Goal: Information Seeking & Learning: Learn about a topic

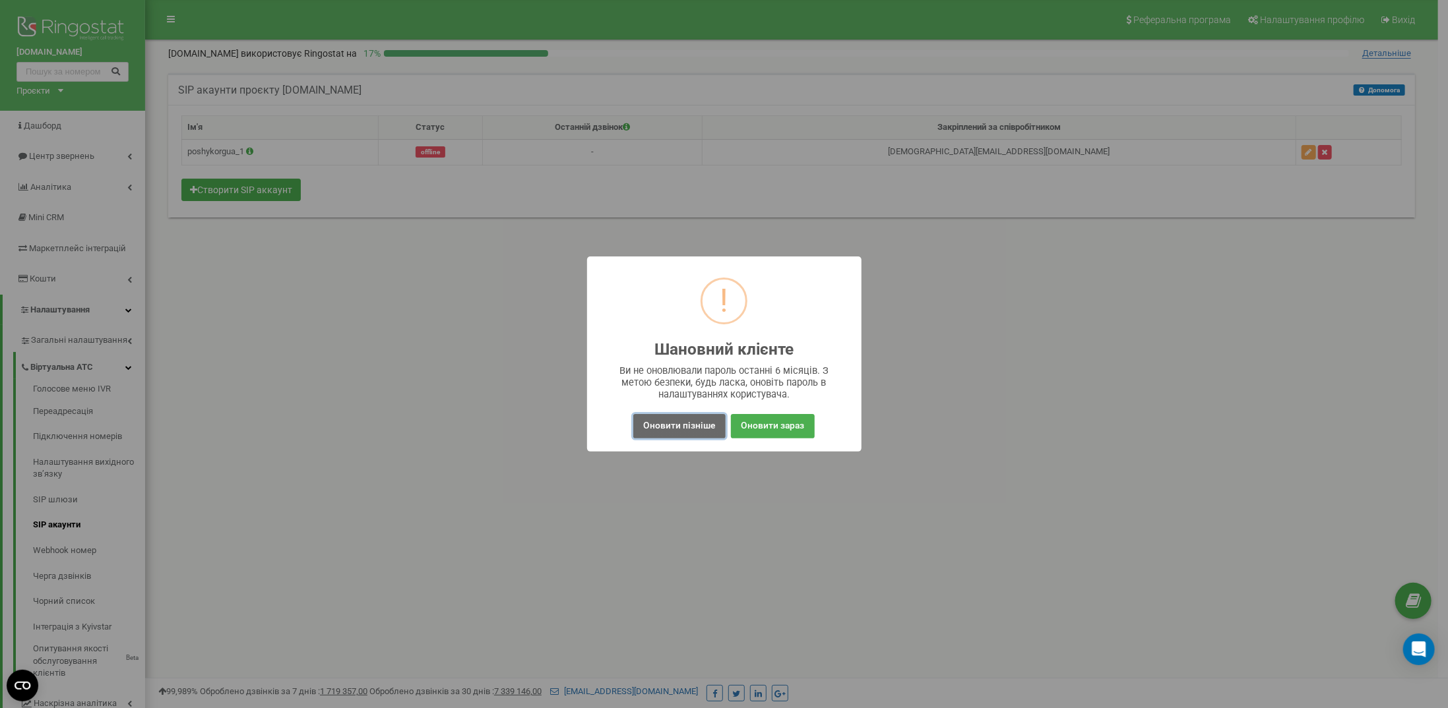
click at [700, 425] on button "Оновити пізніше" at bounding box center [679, 426] width 92 height 24
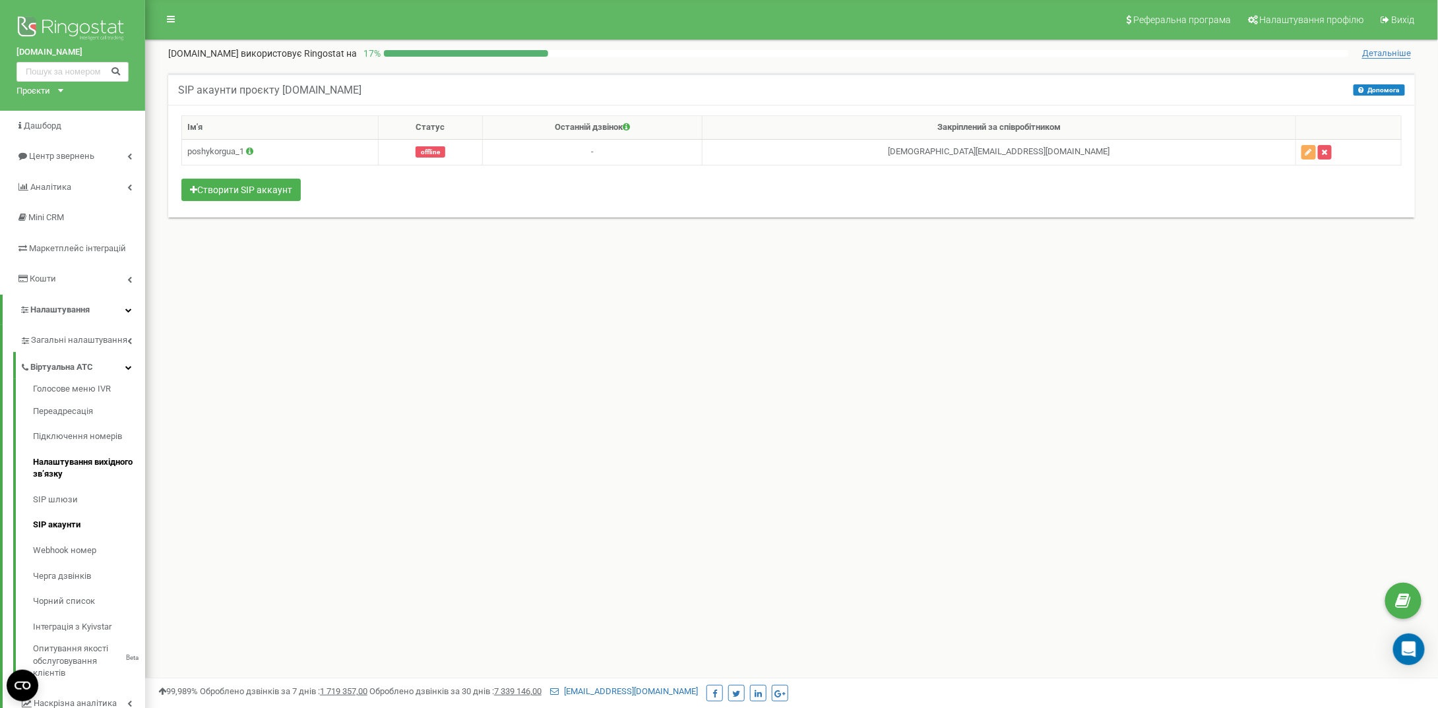
scroll to position [66, 0]
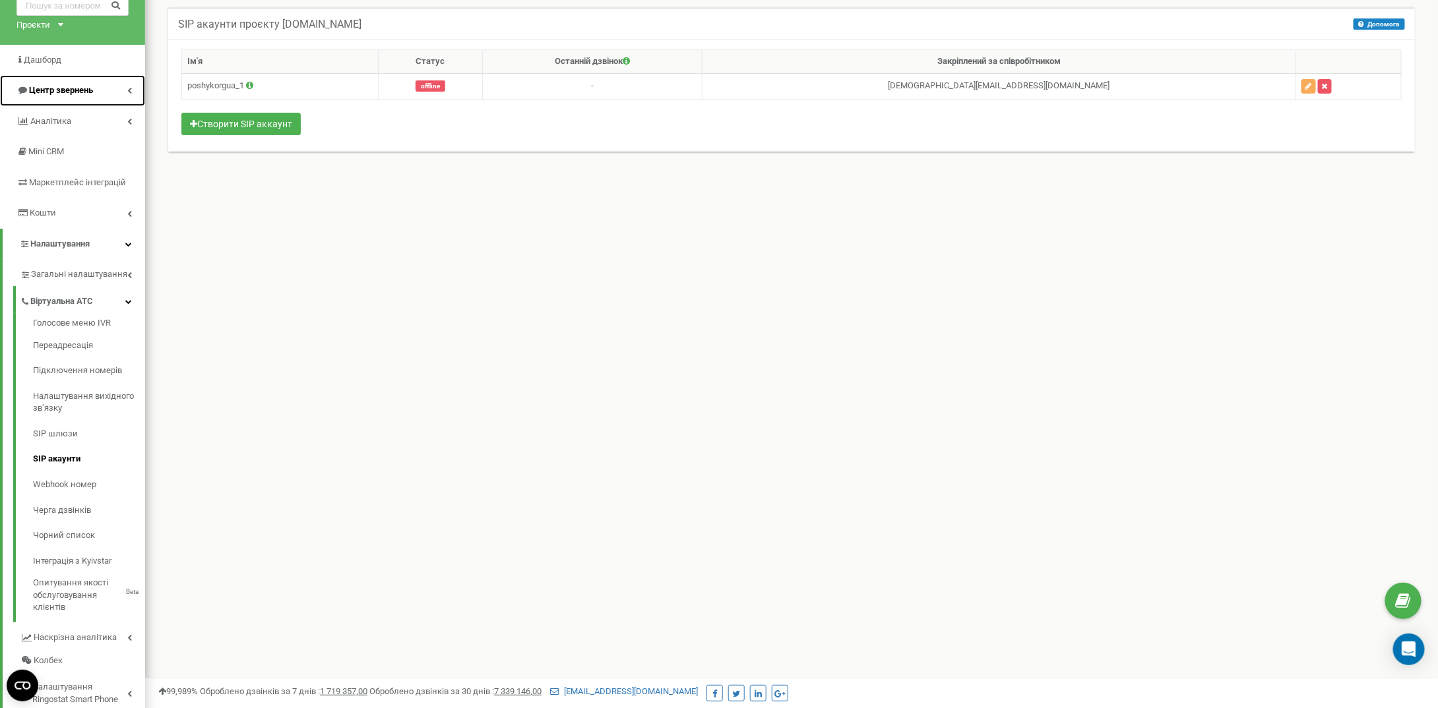
click at [73, 94] on span "Центр звернень" at bounding box center [61, 90] width 64 height 10
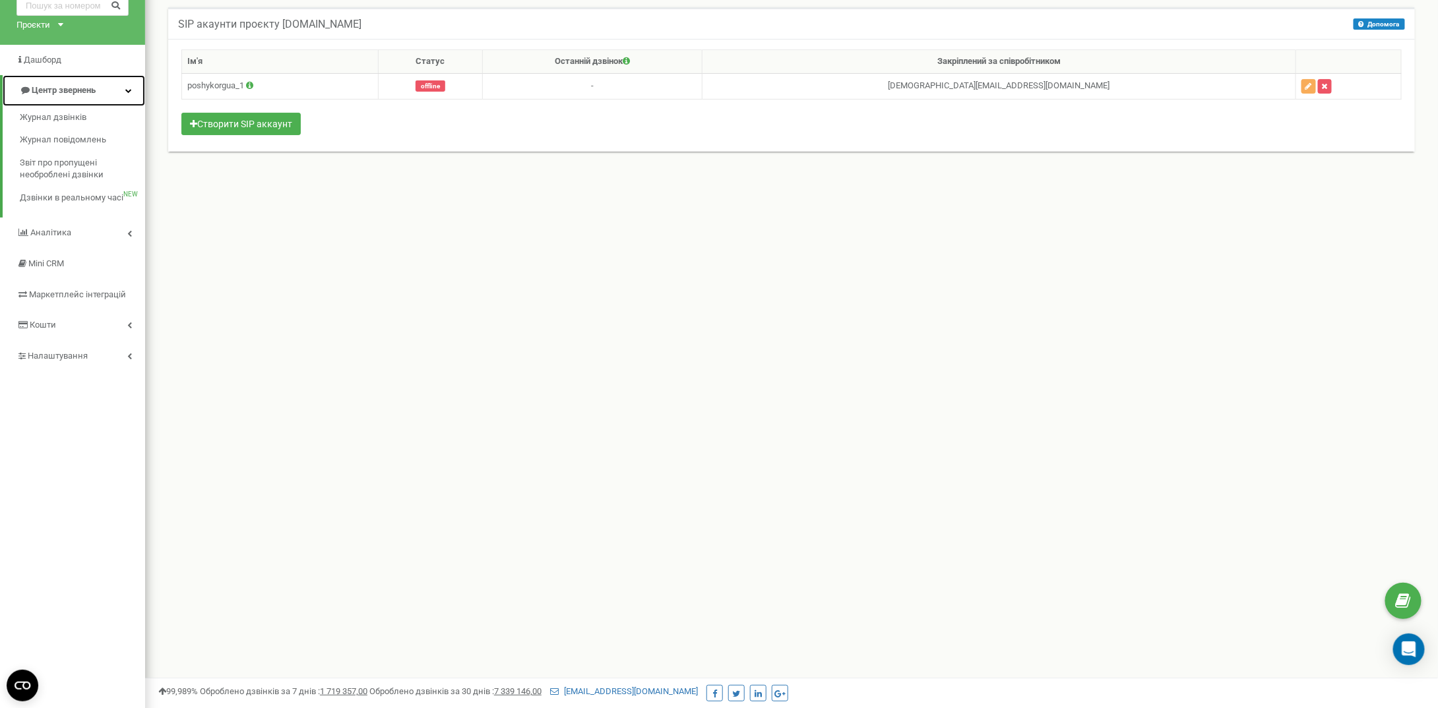
scroll to position [0, 0]
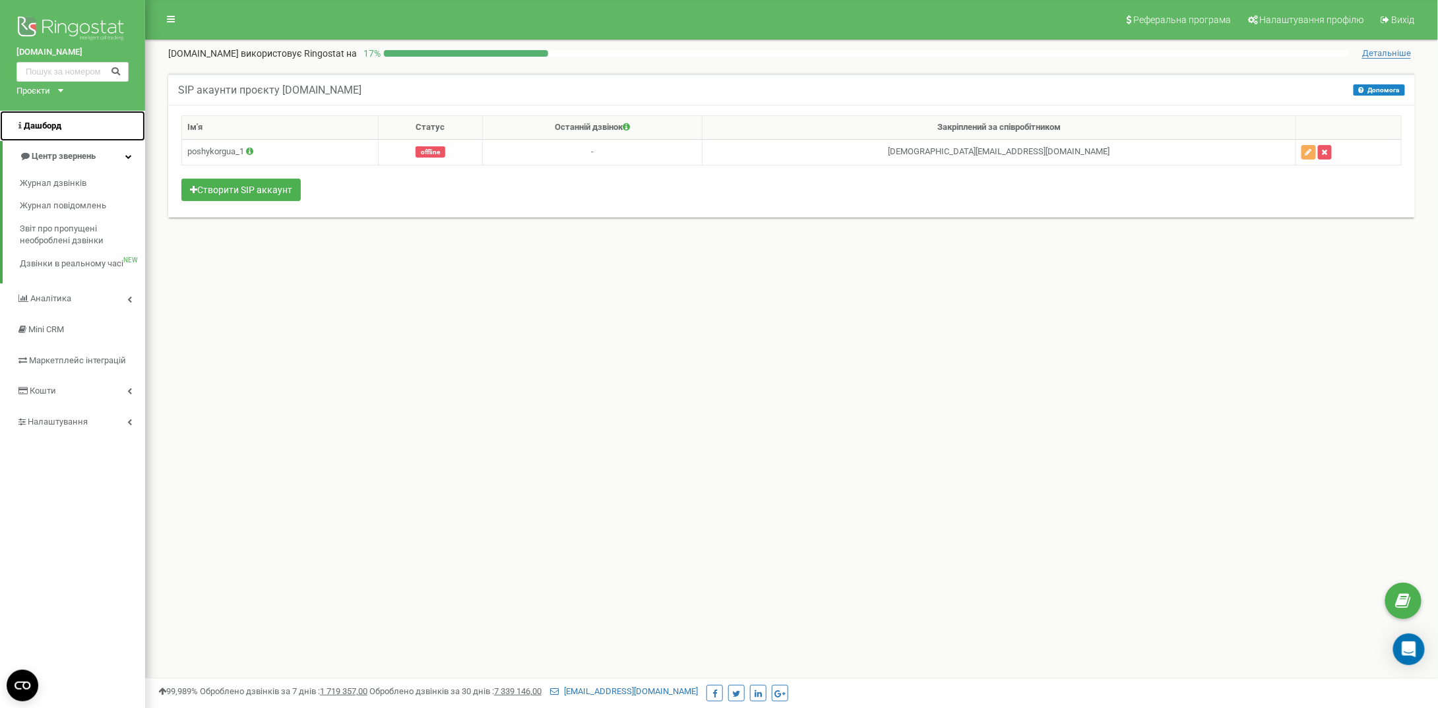
click at [44, 132] on link "Дашборд" at bounding box center [72, 126] width 145 height 31
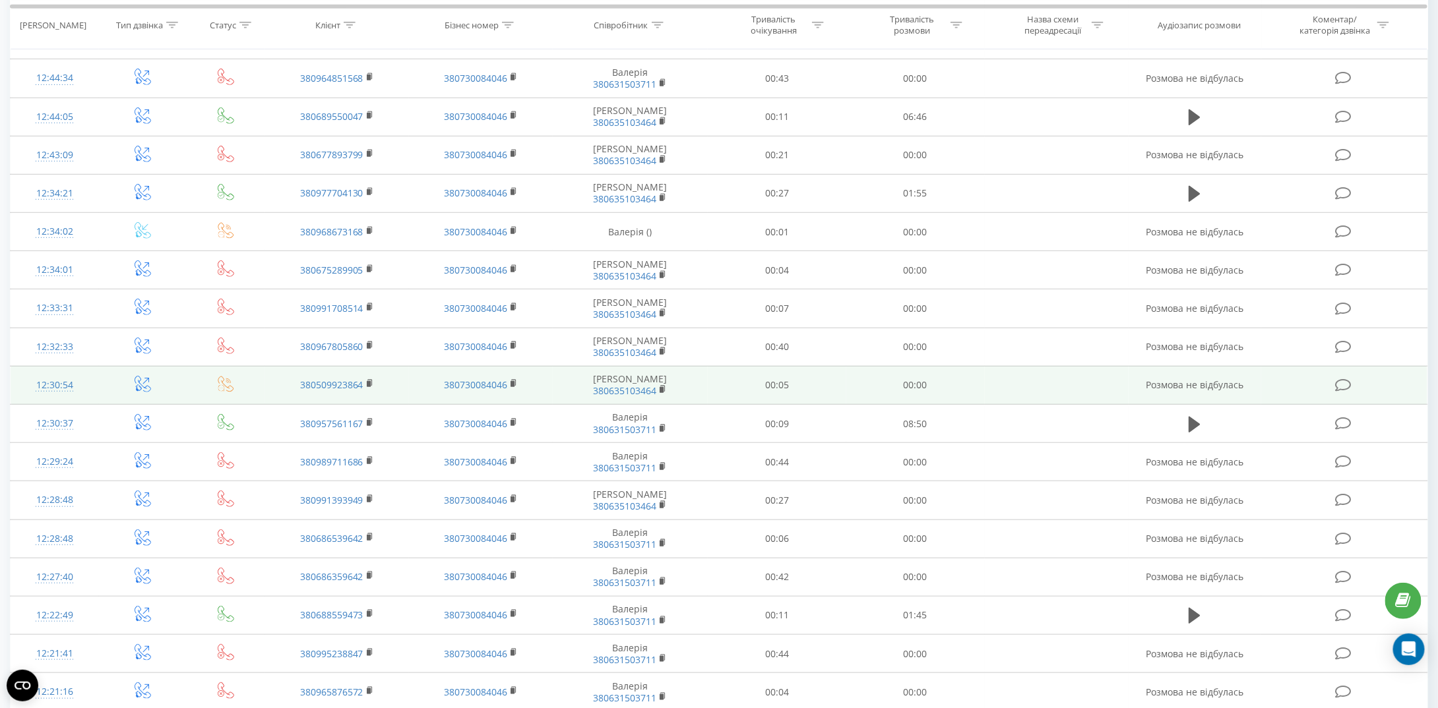
scroll to position [198, 0]
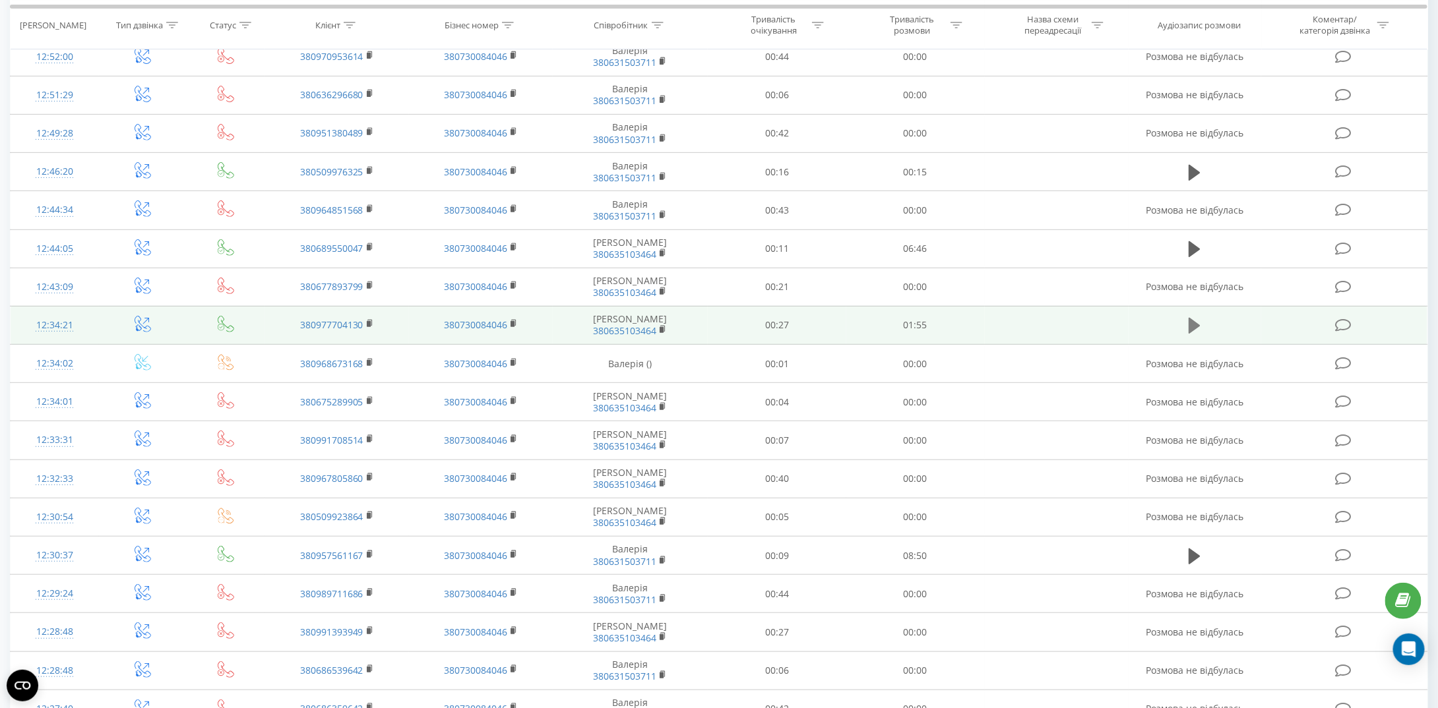
click at [1198, 328] on icon at bounding box center [1194, 326] width 12 height 18
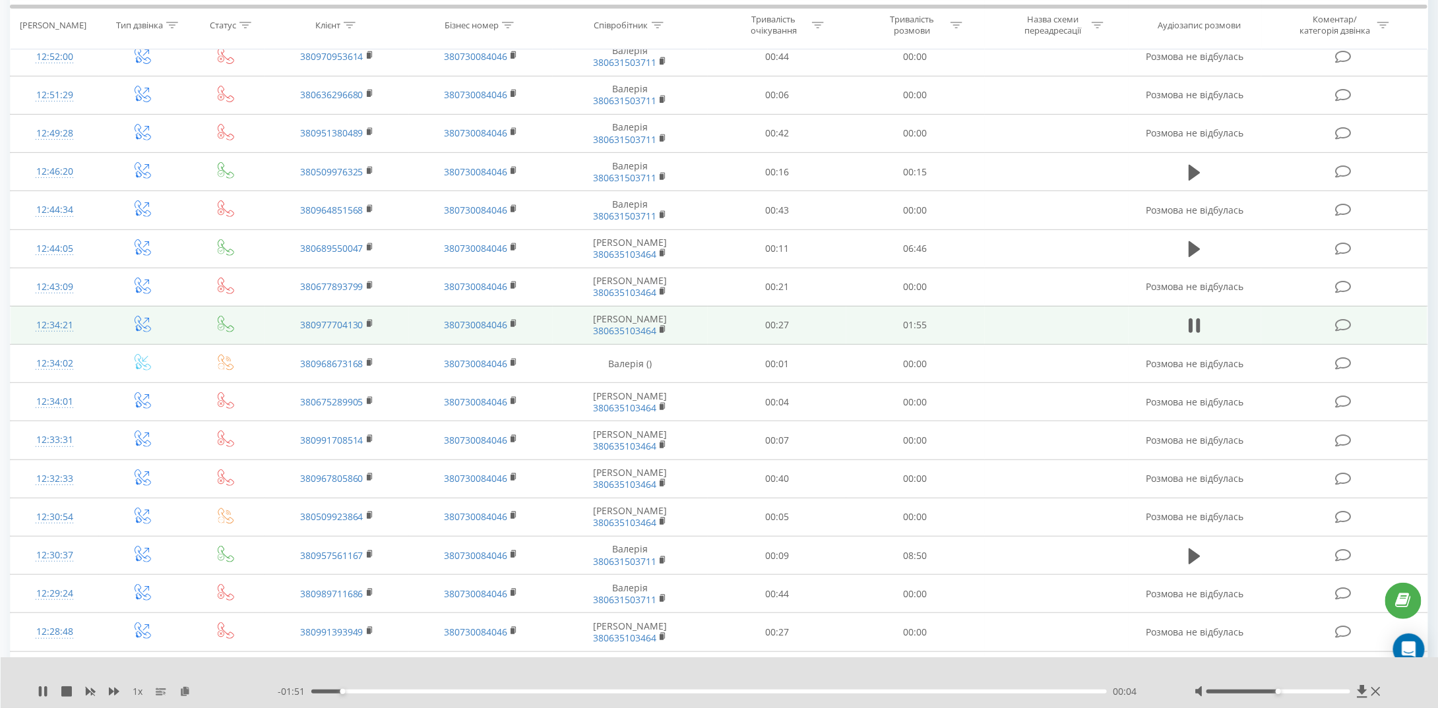
click at [460, 693] on div "00:04" at bounding box center [708, 692] width 795 height 4
click at [45, 694] on icon at bounding box center [45, 692] width 3 height 11
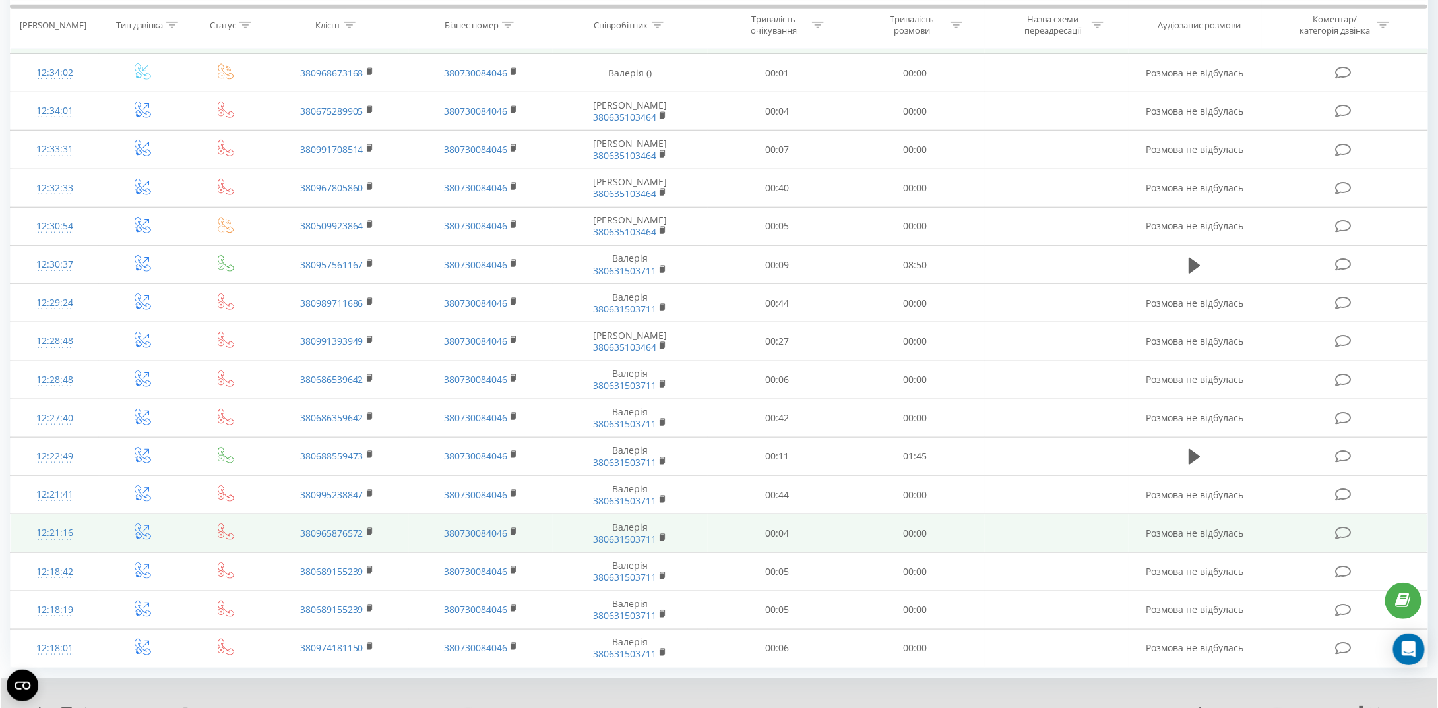
scroll to position [539, 0]
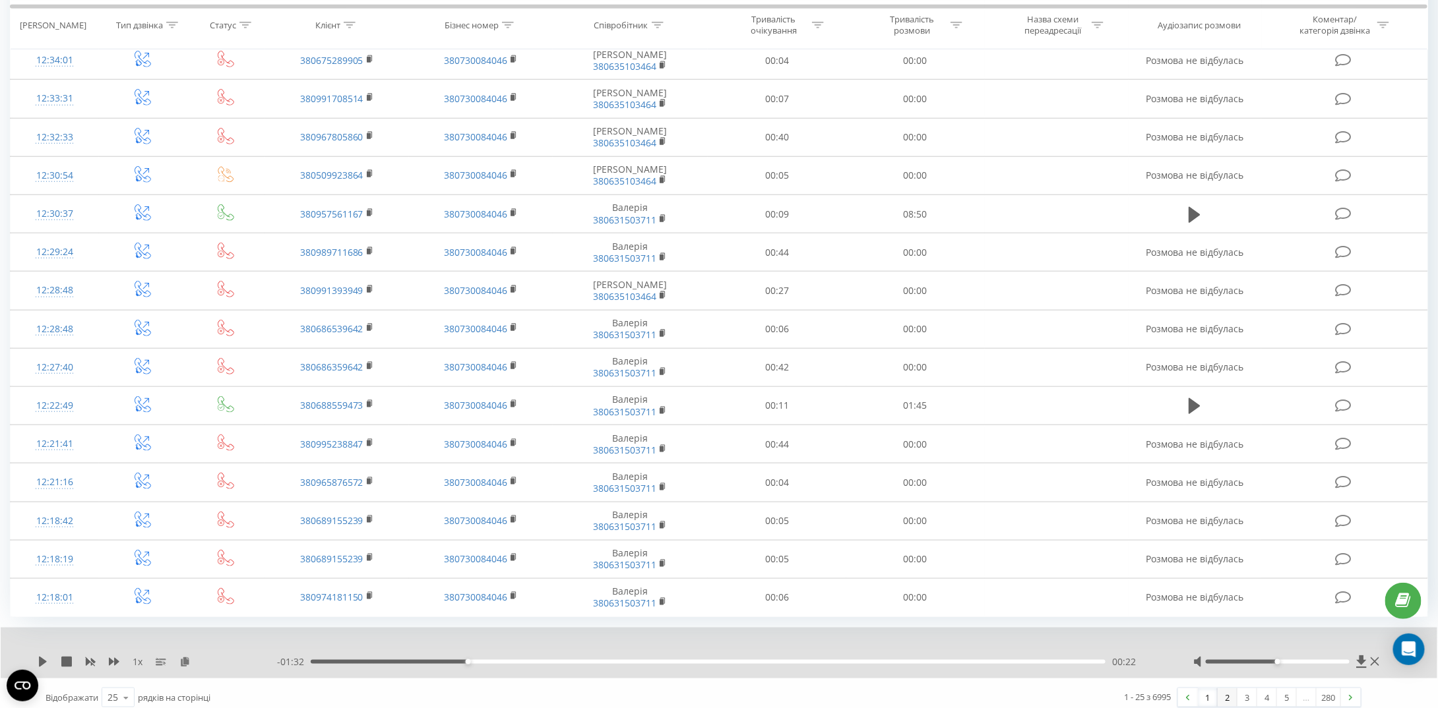
click at [1223, 689] on link "2" at bounding box center [1227, 698] width 20 height 18
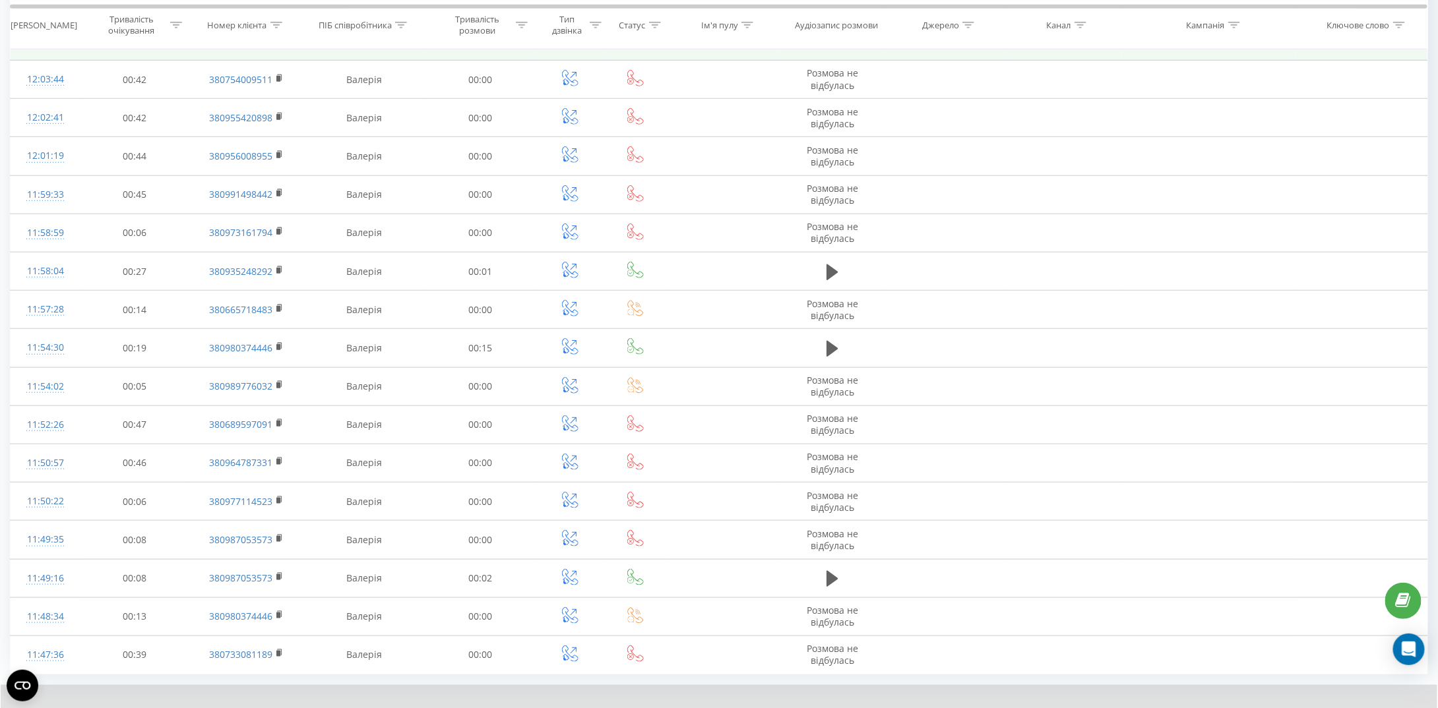
scroll to position [539, 0]
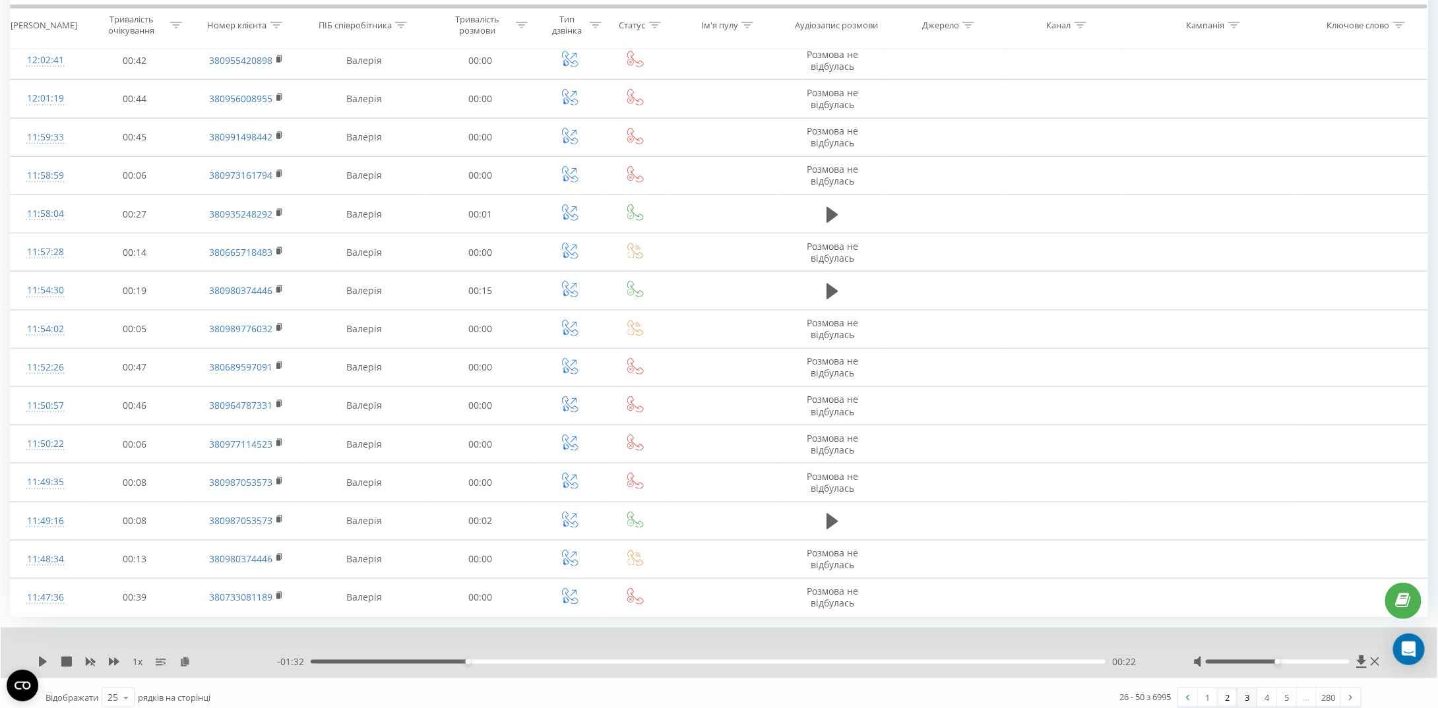
click at [1241, 689] on link "3" at bounding box center [1247, 698] width 20 height 18
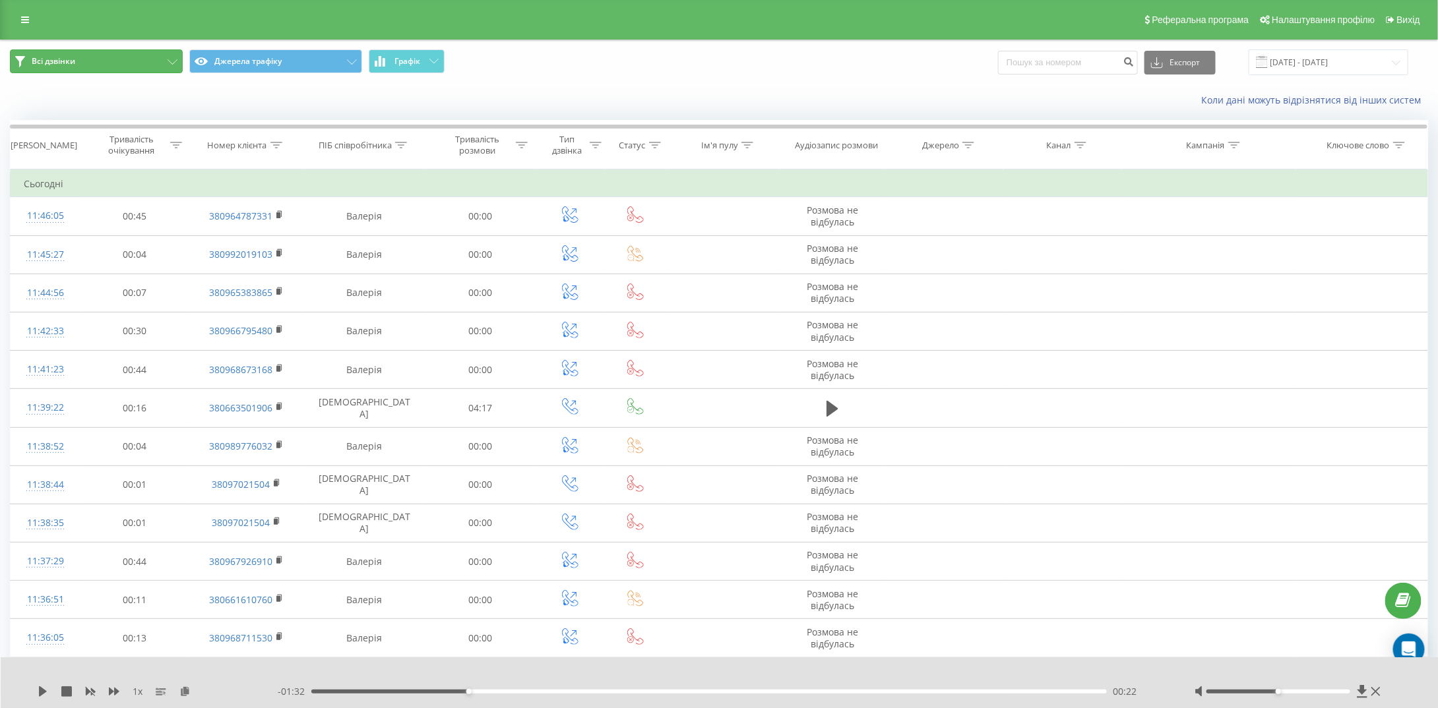
click at [177, 65] on button "Всі дзвінки" at bounding box center [96, 61] width 173 height 24
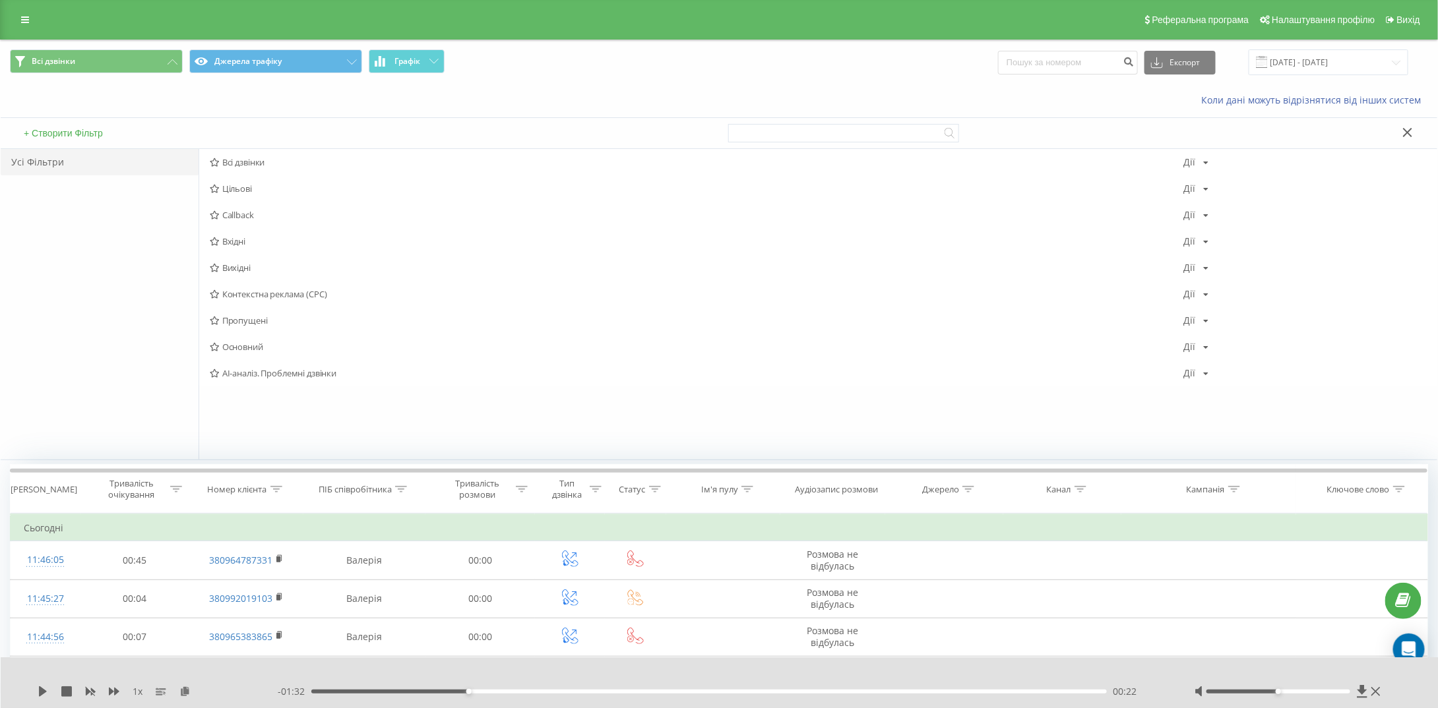
click at [157, 133] on div "+ Створити Фільтр" at bounding box center [360, 133] width 718 height 30
click at [71, 128] on button "+ Створити Фільтр" at bounding box center [63, 133] width 87 height 12
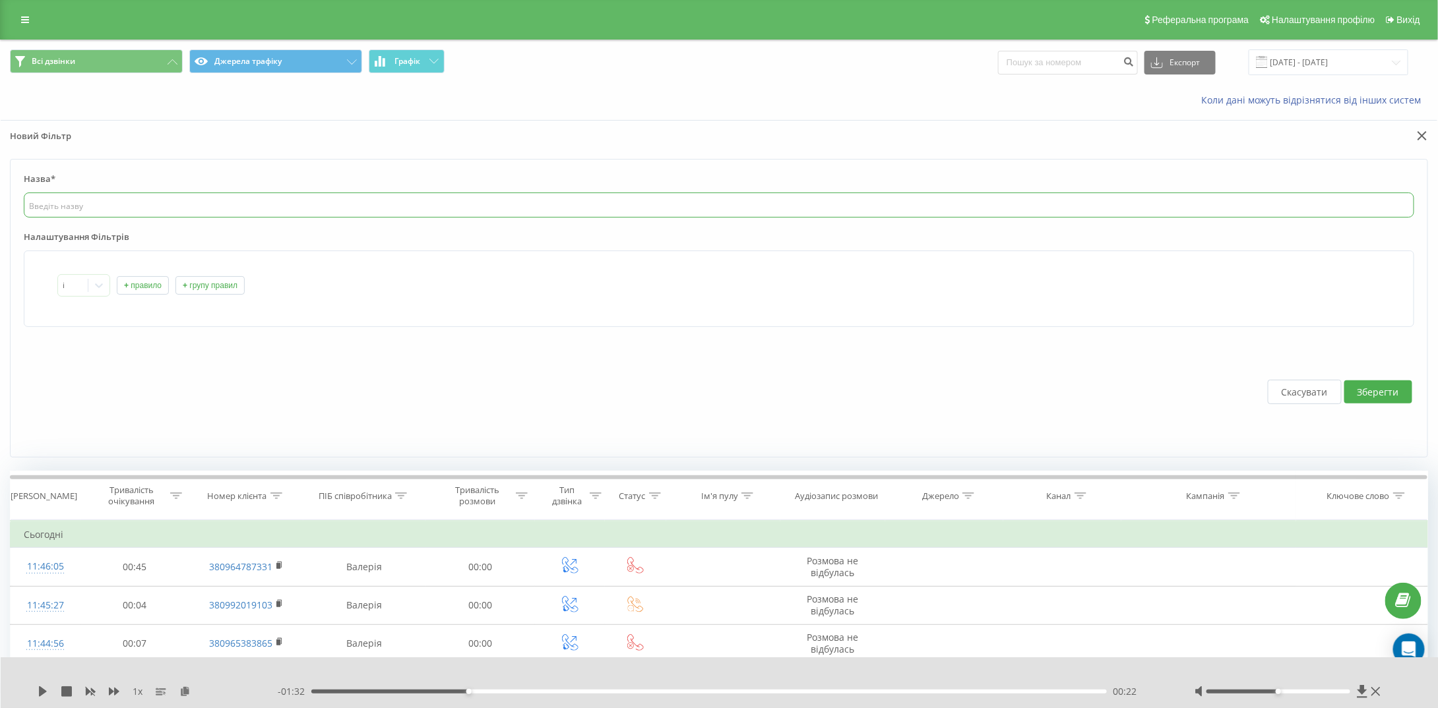
click at [78, 193] on input "text" at bounding box center [719, 205] width 1390 height 25
click at [78, 206] on input "text" at bounding box center [719, 205] width 1390 height 25
click at [78, 208] on input "text" at bounding box center [719, 205] width 1390 height 25
click at [1417, 131] on button at bounding box center [1420, 137] width 15 height 14
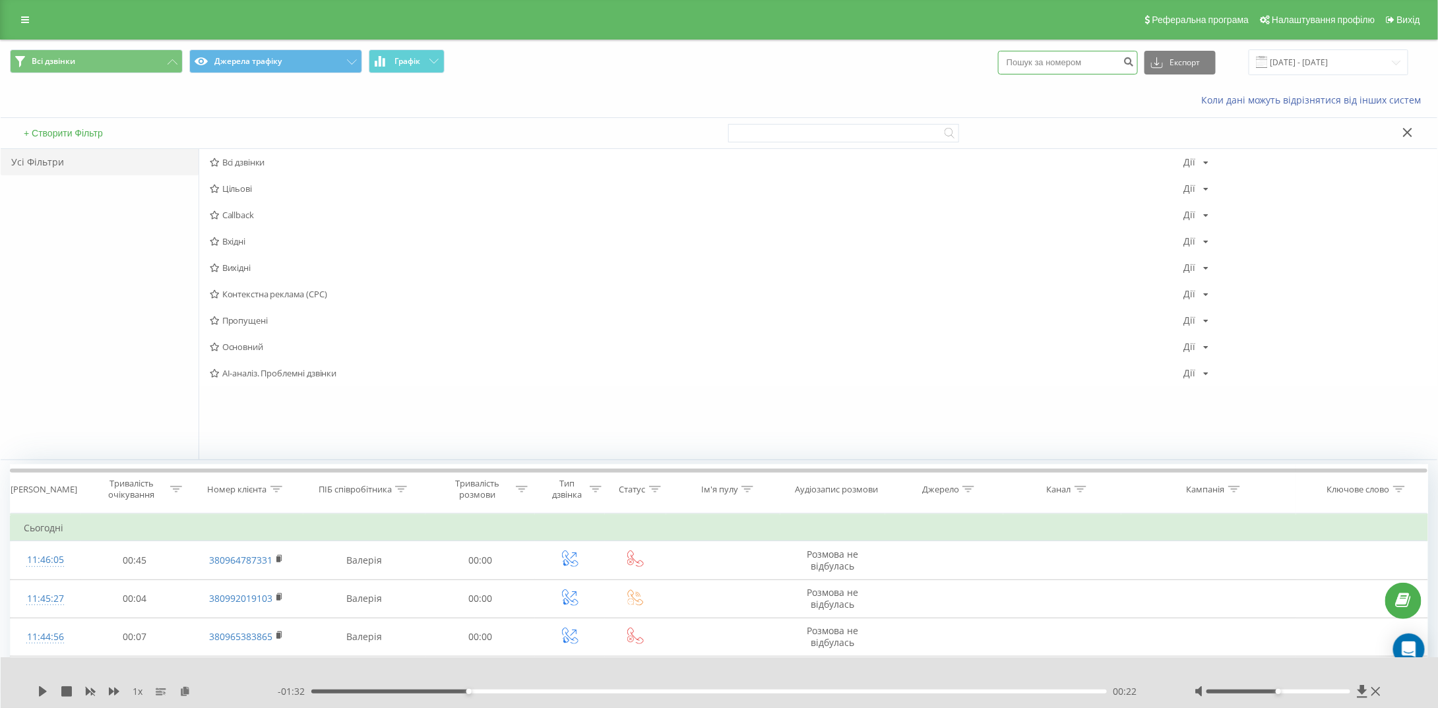
click at [1042, 58] on input at bounding box center [1068, 63] width 140 height 24
click at [875, 66] on div "Всі дзвінки Джерела трафіку Графік Експорт .csv .xls .xlsx 19.07.2025 - 19.08.2…" at bounding box center [719, 62] width 1418 height 26
click at [168, 55] on button "Всі дзвінки" at bounding box center [96, 61] width 173 height 24
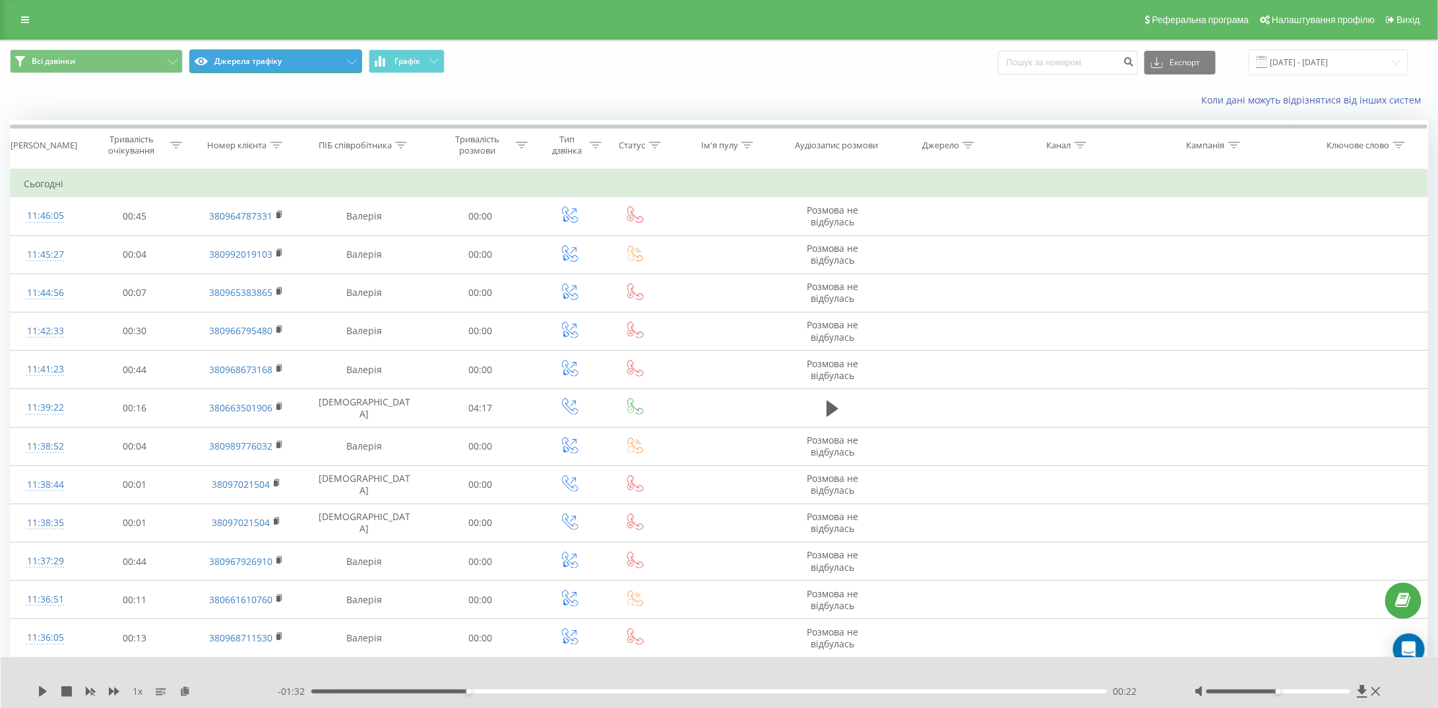
click at [351, 58] on button "Джерела трафіку" at bounding box center [275, 61] width 173 height 24
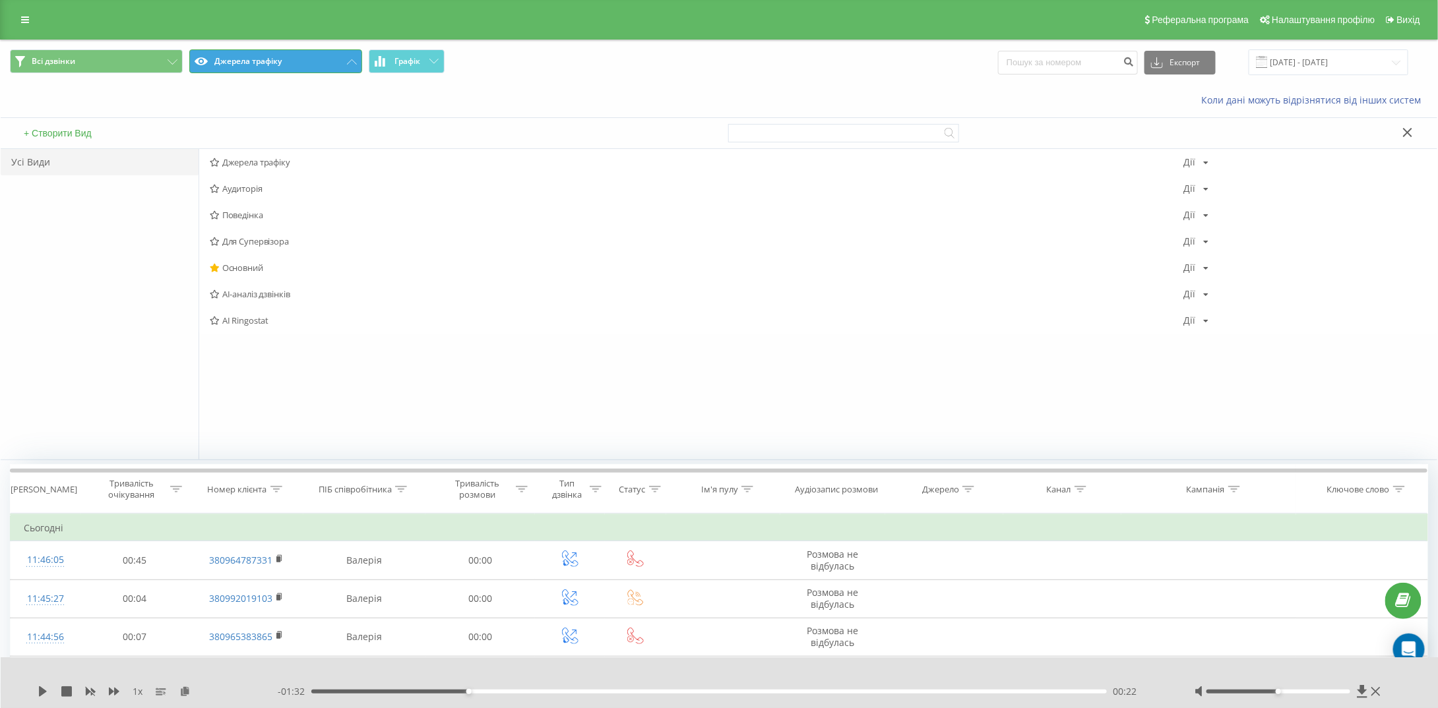
click at [357, 60] on icon at bounding box center [352, 61] width 10 height 5
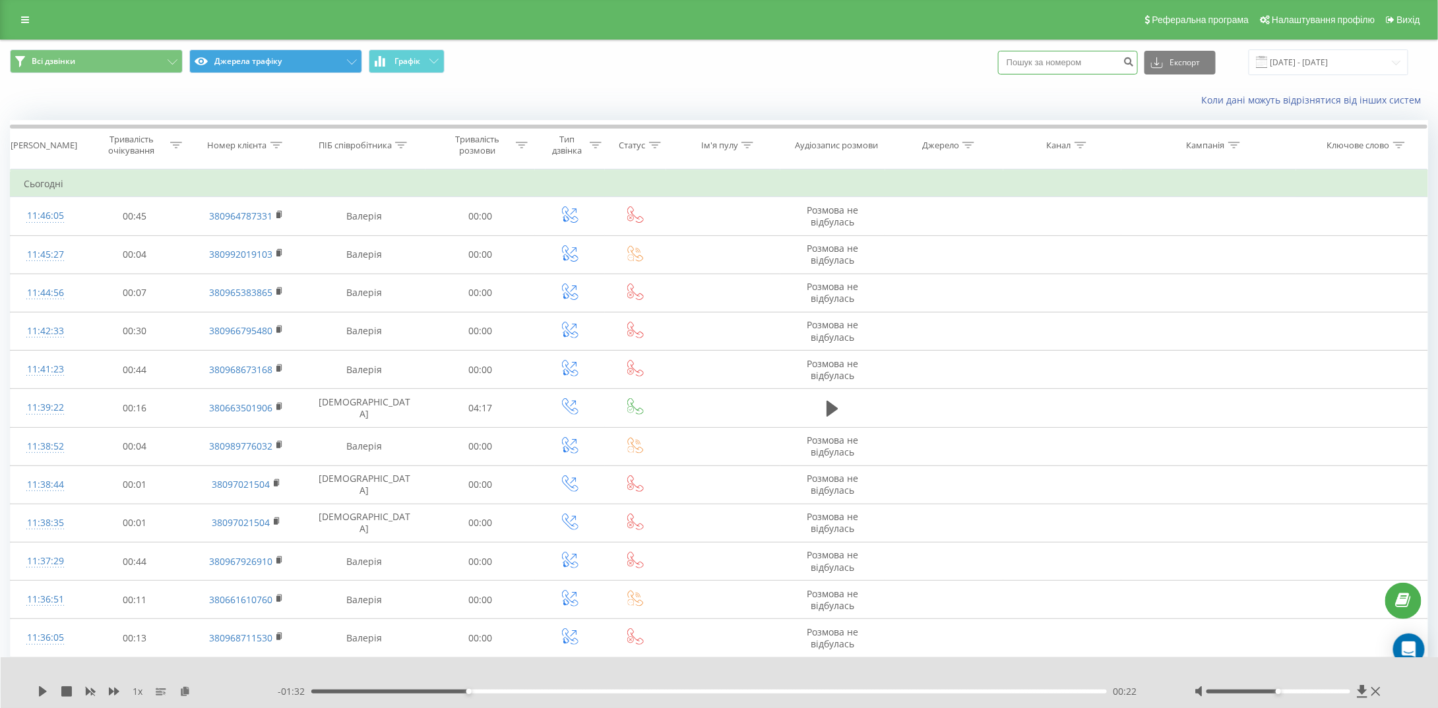
click at [1101, 66] on input at bounding box center [1068, 63] width 140 height 24
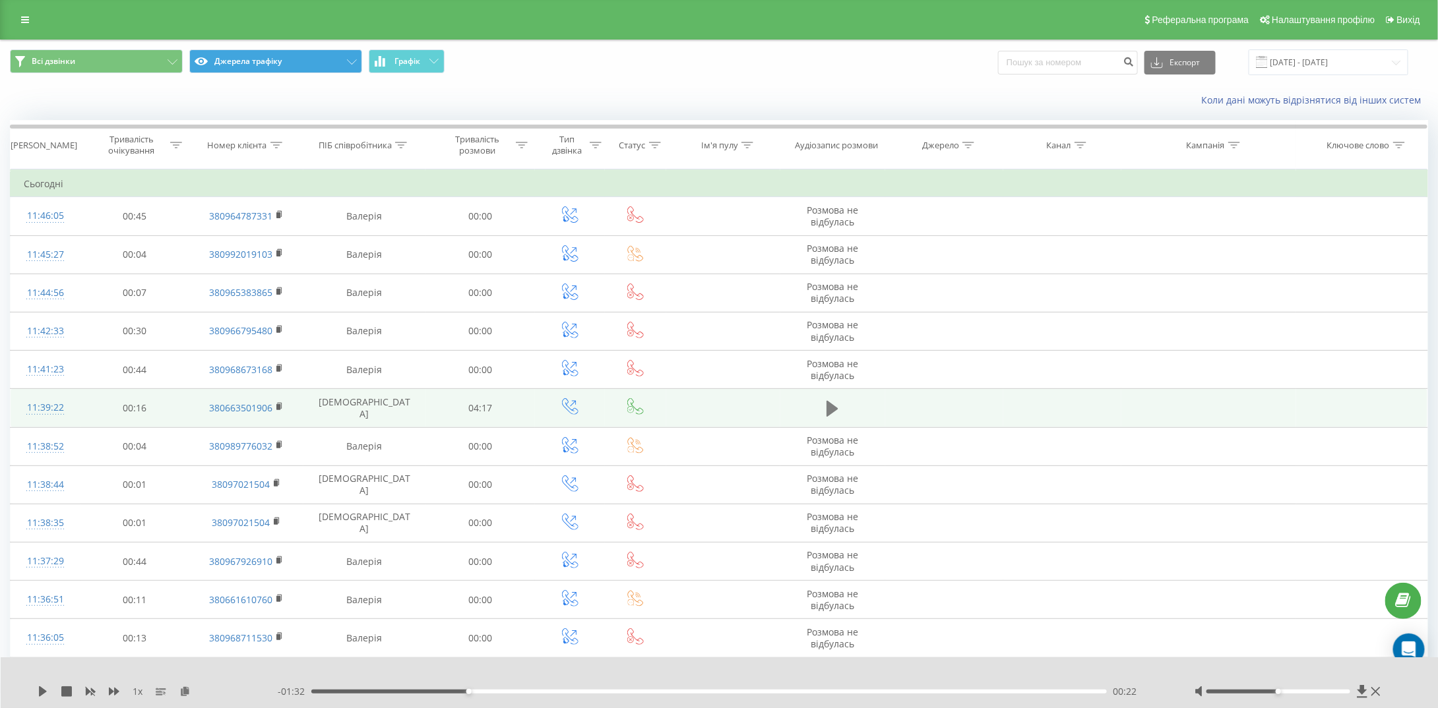
click at [838, 406] on icon at bounding box center [832, 409] width 12 height 18
click at [839, 408] on button at bounding box center [832, 409] width 20 height 20
click at [1396, 24] on link "Вихід" at bounding box center [1402, 20] width 45 height 40
